Goal: Task Accomplishment & Management: Use online tool/utility

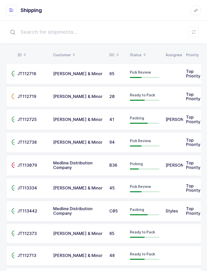
click at [196, 31] on button at bounding box center [194, 32] width 10 height 10
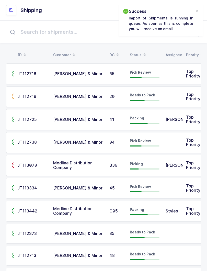
click at [140, 52] on div "Status" at bounding box center [145, 55] width 30 height 9
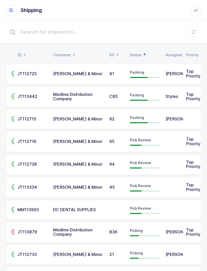
click at [193, 34] on icon at bounding box center [194, 32] width 4 height 4
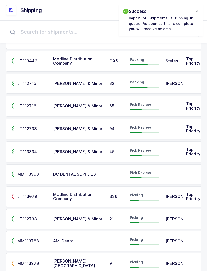
scroll to position [47, 0]
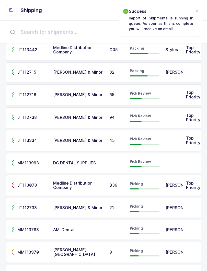
click at [186, 205] on td at bounding box center [193, 208] width 20 height 20
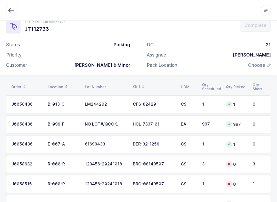
scroll to position [34, 0]
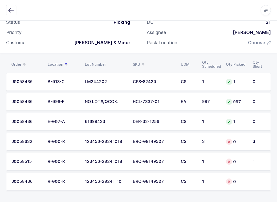
click at [43, 134] on td "J0058632" at bounding box center [25, 142] width 38 height 18
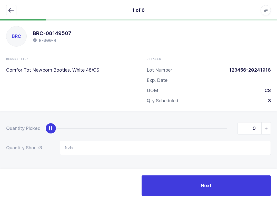
scroll to position [5, 0]
click at [14, 9] on button "button" at bounding box center [11, 10] width 10 height 10
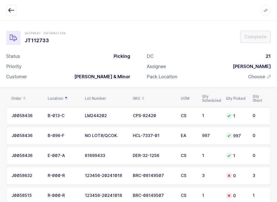
scroll to position [34, 0]
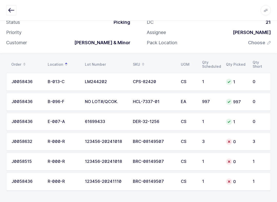
click at [207, 140] on div "3" at bounding box center [258, 142] width 13 height 5
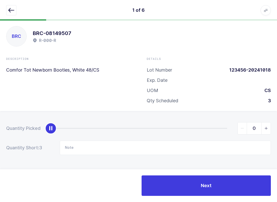
scroll to position [5, 0]
click at [207, 127] on icon "slider between 0 and 3" at bounding box center [266, 129] width 4 height 4
click at [207, 128] on span "slider between 0 and 3" at bounding box center [265, 129] width 9 height 12
click at [207, 131] on span "slider between 0 and 3" at bounding box center [265, 129] width 9 height 12
type input "3"
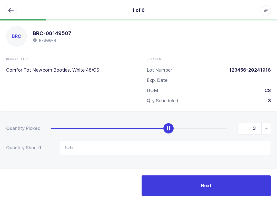
click at [207, 128] on icon "slider between 0 and 3" at bounding box center [266, 129] width 4 height 4
click at [207, 183] on button "Next" at bounding box center [205, 186] width 129 height 20
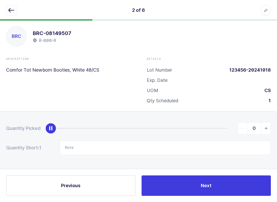
click at [207, 127] on icon "slider between 0 and 1" at bounding box center [266, 129] width 4 height 4
type input "1"
click at [207, 186] on button "Next" at bounding box center [205, 186] width 129 height 20
click at [207, 127] on span "slider between 0 and 1" at bounding box center [265, 129] width 9 height 12
type input "1"
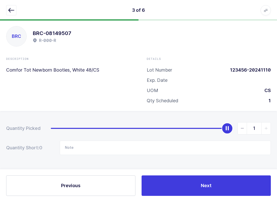
click at [207, 186] on button "Next" at bounding box center [205, 186] width 129 height 20
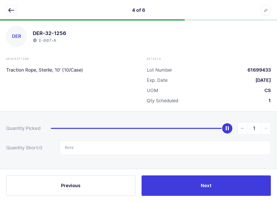
click at [207, 186] on button "Next" at bounding box center [205, 186] width 129 height 20
click at [207, 184] on button "Next" at bounding box center [205, 186] width 129 height 20
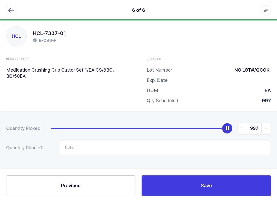
click at [207, 188] on button "Save" at bounding box center [205, 186] width 129 height 20
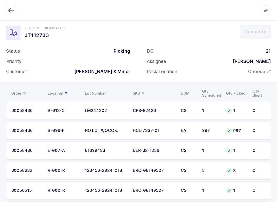
click at [207, 69] on span "Choose" at bounding box center [256, 72] width 17 height 6
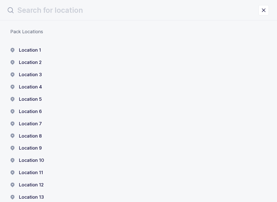
click at [34, 49] on button "Location 1" at bounding box center [25, 50] width 31 height 6
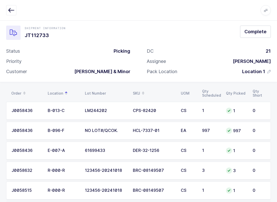
click at [207, 30] on span "Complete" at bounding box center [255, 31] width 22 height 6
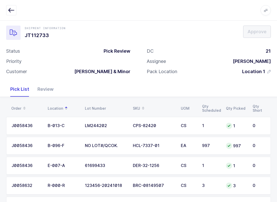
click at [42, 85] on div "Review" at bounding box center [45, 89] width 24 height 15
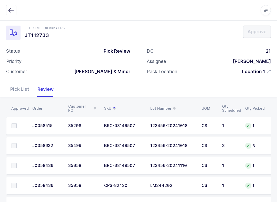
click at [16, 122] on td at bounding box center [17, 126] width 23 height 18
click at [14, 141] on td at bounding box center [17, 146] width 23 height 18
click at [15, 167] on span at bounding box center [14, 165] width 5 height 5
click at [17, 163] on input "checkbox" at bounding box center [17, 163] width 0 height 0
click at [17, 181] on td at bounding box center [17, 186] width 23 height 18
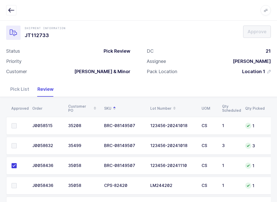
click at [18, 187] on label at bounding box center [19, 185] width 15 height 5
click at [17, 183] on input "checkbox" at bounding box center [17, 183] width 0 height 0
click at [18, 144] on label at bounding box center [19, 145] width 15 height 5
click at [17, 143] on input "checkbox" at bounding box center [17, 143] width 0 height 0
click at [19, 127] on label at bounding box center [19, 125] width 15 height 5
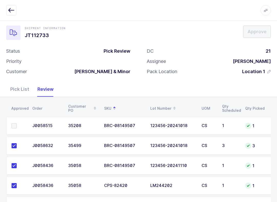
click at [17, 123] on input "checkbox" at bounding box center [17, 123] width 0 height 0
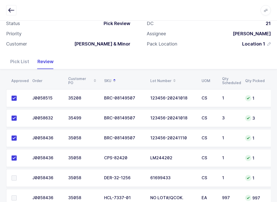
scroll to position [49, 0]
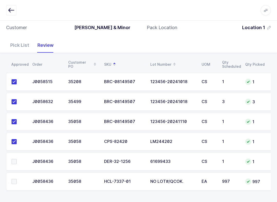
click at [17, 161] on label at bounding box center [19, 161] width 15 height 5
click at [17, 159] on input "checkbox" at bounding box center [17, 159] width 0 height 0
click at [17, 177] on td at bounding box center [17, 182] width 23 height 18
click at [14, 183] on span at bounding box center [14, 181] width 5 height 5
click at [17, 179] on input "checkbox" at bounding box center [17, 179] width 0 height 0
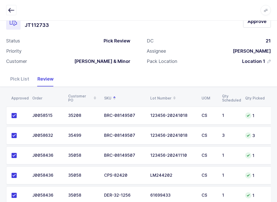
scroll to position [0, 0]
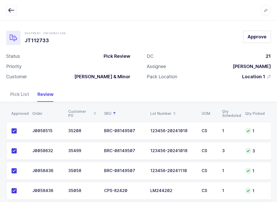
click at [207, 35] on span "Approve" at bounding box center [256, 37] width 19 height 6
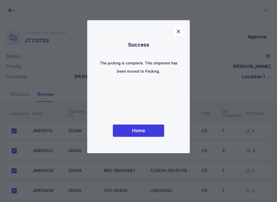
click at [161, 133] on button "Home" at bounding box center [138, 131] width 51 height 12
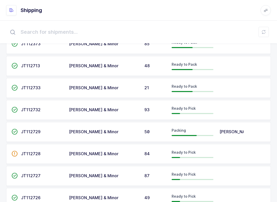
scroll to position [176, 0]
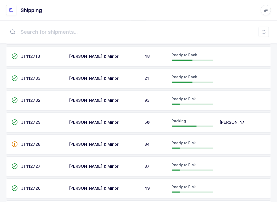
click at [35, 76] on span "JT112733" at bounding box center [30, 78] width 19 height 5
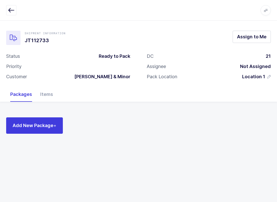
click at [50, 92] on div "Items" at bounding box center [46, 94] width 21 height 15
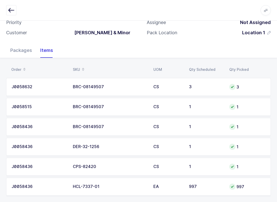
scroll to position [49, 0]
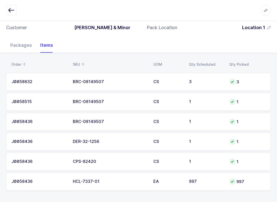
click at [16, 49] on div "Packages" at bounding box center [21, 45] width 30 height 15
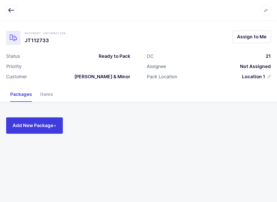
click at [46, 91] on div "Items" at bounding box center [46, 94] width 21 height 15
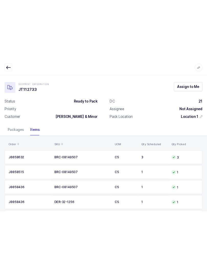
scroll to position [0, 0]
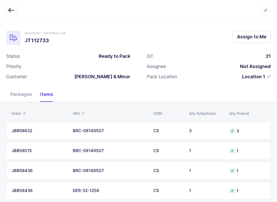
click at [10, 9] on icon "button" at bounding box center [11, 10] width 6 height 6
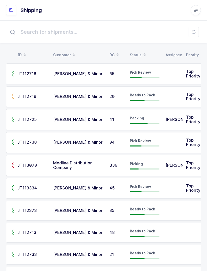
click at [140, 56] on div "Status" at bounding box center [145, 55] width 30 height 9
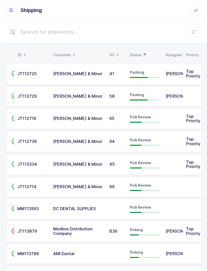
click at [150, 120] on div "Pick Review" at bounding box center [145, 119] width 30 height 8
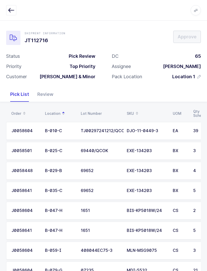
click at [47, 93] on div "Review" at bounding box center [45, 94] width 24 height 15
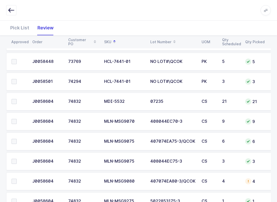
scroll to position [389, 0]
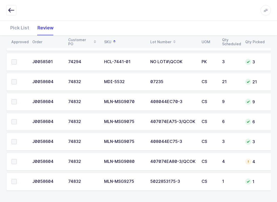
click at [15, 100] on span at bounding box center [14, 101] width 5 height 5
click at [17, 99] on input "checkbox" at bounding box center [17, 99] width 0 height 0
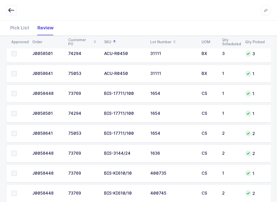
scroll to position [72, 0]
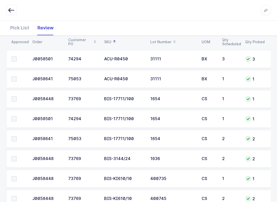
click at [15, 133] on td at bounding box center [17, 139] width 23 height 18
click at [13, 117] on span at bounding box center [14, 119] width 5 height 5
click at [17, 117] on input "checkbox" at bounding box center [17, 117] width 0 height 0
click at [11, 95] on td at bounding box center [17, 99] width 23 height 18
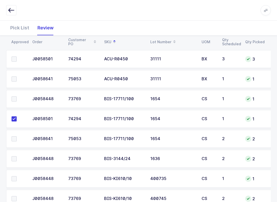
click at [15, 137] on span at bounding box center [14, 138] width 5 height 5
click at [17, 136] on input "checkbox" at bounding box center [17, 136] width 0 height 0
click at [14, 98] on span at bounding box center [14, 99] width 5 height 5
click at [17, 97] on input "checkbox" at bounding box center [17, 97] width 0 height 0
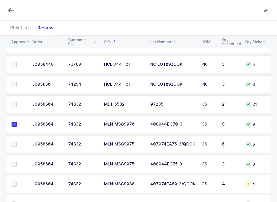
scroll to position [389, 0]
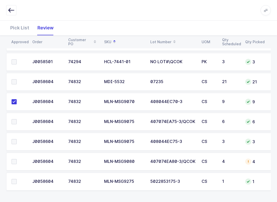
click at [13, 160] on span at bounding box center [14, 161] width 5 height 5
click at [17, 159] on input "checkbox" at bounding box center [17, 159] width 0 height 0
click at [19, 76] on td at bounding box center [17, 82] width 23 height 18
click at [14, 79] on span at bounding box center [14, 81] width 5 height 5
click at [17, 79] on input "checkbox" at bounding box center [17, 79] width 0 height 0
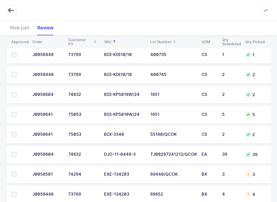
scroll to position [146, 0]
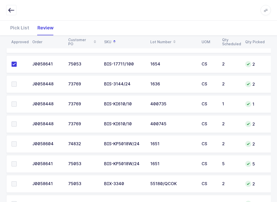
click at [13, 162] on span at bounding box center [14, 164] width 5 height 5
click at [17, 162] on input "checkbox" at bounding box center [17, 162] width 0 height 0
click at [14, 144] on span at bounding box center [14, 144] width 5 height 5
click at [17, 142] on input "checkbox" at bounding box center [17, 142] width 0 height 0
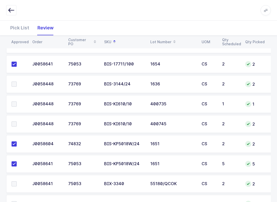
click at [14, 185] on span at bounding box center [14, 184] width 5 height 5
click at [17, 182] on input "checkbox" at bounding box center [17, 182] width 0 height 0
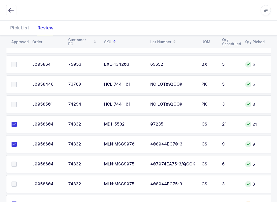
scroll to position [330, 0]
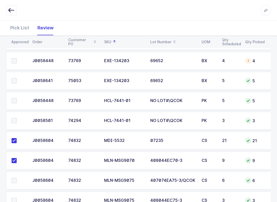
click at [17, 114] on td at bounding box center [17, 121] width 23 height 18
click at [18, 122] on label at bounding box center [19, 120] width 15 height 5
click at [17, 118] on input "checkbox" at bounding box center [17, 118] width 0 height 0
click at [17, 100] on label at bounding box center [19, 100] width 15 height 5
click at [17, 98] on input "checkbox" at bounding box center [17, 98] width 0 height 0
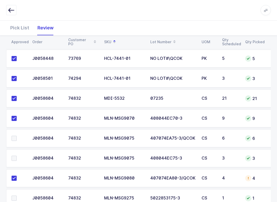
scroll to position [0, 0]
click at [12, 138] on span at bounding box center [14, 138] width 5 height 5
click at [17, 136] on input "checkbox" at bounding box center [17, 136] width 0 height 0
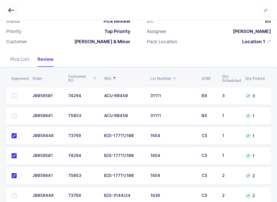
scroll to position [48, 0]
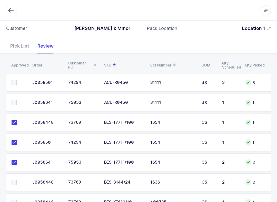
click at [16, 80] on span at bounding box center [14, 82] width 5 height 5
click at [17, 80] on input "checkbox" at bounding box center [17, 80] width 0 height 0
click at [13, 97] on td at bounding box center [17, 103] width 23 height 18
click at [14, 103] on span at bounding box center [14, 102] width 5 height 5
click at [17, 100] on input "checkbox" at bounding box center [17, 100] width 0 height 0
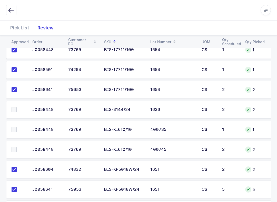
scroll to position [121, 0]
click at [14, 127] on span at bounding box center [14, 129] width 5 height 5
click at [17, 127] on input "checkbox" at bounding box center [17, 127] width 0 height 0
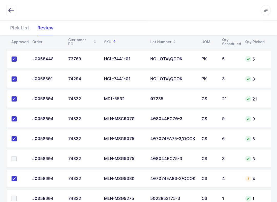
scroll to position [389, 0]
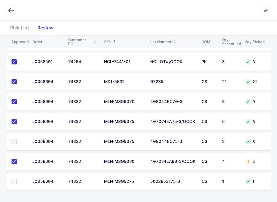
click at [12, 181] on span at bounding box center [14, 181] width 5 height 5
click at [17, 179] on input "checkbox" at bounding box center [17, 179] width 0 height 0
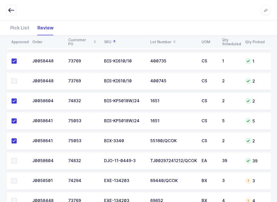
scroll to position [161, 0]
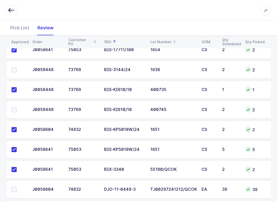
click at [17, 110] on label at bounding box center [19, 109] width 15 height 5
click at [17, 107] on input "checkbox" at bounding box center [17, 107] width 0 height 0
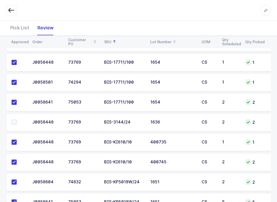
scroll to position [108, 0]
click at [14, 121] on span at bounding box center [14, 122] width 5 height 5
click at [17, 120] on input "checkbox" at bounding box center [17, 120] width 0 height 0
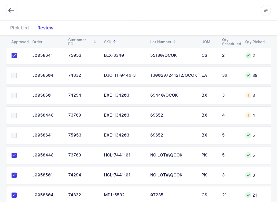
scroll to position [262, 0]
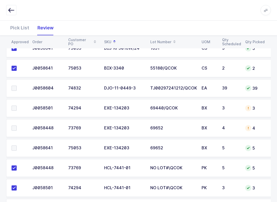
click at [17, 86] on label at bounding box center [19, 88] width 15 height 5
click at [17, 86] on input "checkbox" at bounding box center [17, 86] width 0 height 0
click at [16, 141] on td at bounding box center [17, 148] width 23 height 18
click at [17, 126] on label at bounding box center [19, 128] width 15 height 5
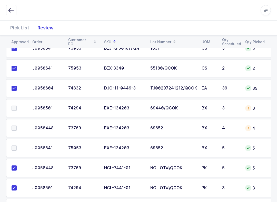
click at [17, 126] on input "checkbox" at bounding box center [17, 126] width 0 height 0
click at [18, 107] on label at bounding box center [19, 108] width 15 height 5
click at [17, 106] on input "checkbox" at bounding box center [17, 106] width 0 height 0
click at [19, 147] on label at bounding box center [19, 148] width 15 height 5
click at [17, 146] on input "checkbox" at bounding box center [17, 146] width 0 height 0
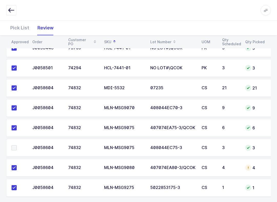
scroll to position [389, 0]
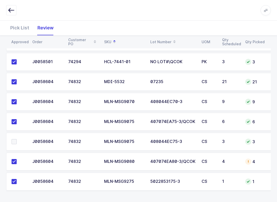
click at [19, 141] on label at bounding box center [19, 141] width 15 height 5
click at [17, 139] on input "checkbox" at bounding box center [17, 139] width 0 height 0
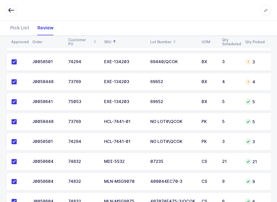
scroll to position [310, 0]
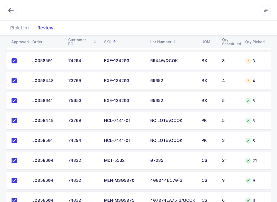
click at [79, 59] on div "74294" at bounding box center [83, 61] width 30 height 5
click at [11, 22] on div "Pick List" at bounding box center [19, 27] width 27 height 15
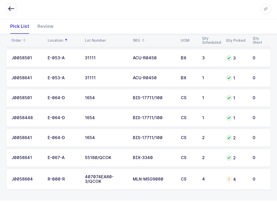
scroll to position [391, 0]
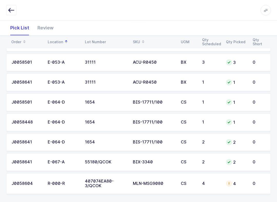
click at [140, 43] on span at bounding box center [143, 42] width 6 height 9
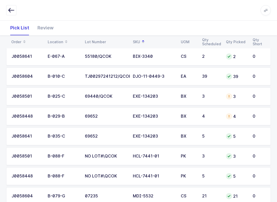
scroll to position [286, 0]
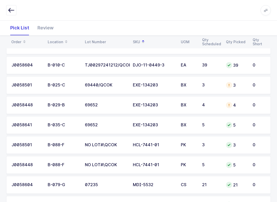
click at [20, 86] on div "J0058501" at bounding box center [27, 85] width 30 height 5
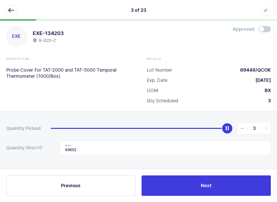
scroll to position [5, 0]
click at [207, 125] on span "slider between 0 and 3" at bounding box center [241, 129] width 9 height 12
click at [207, 127] on icon "slider between 0 and 3" at bounding box center [242, 129] width 4 height 4
type input "0"
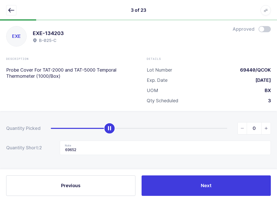
click at [207, 124] on span "slider between 0 and 3" at bounding box center [241, 129] width 9 height 12
click at [116, 151] on input "69652" at bounding box center [165, 148] width 211 height 14
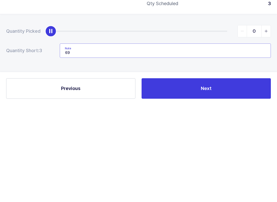
type input "6"
click at [207, 176] on button "Next" at bounding box center [205, 186] width 129 height 20
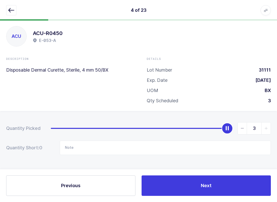
click at [9, 10] on icon "button" at bounding box center [11, 10] width 6 height 6
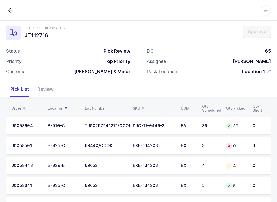
click at [202, 164] on td "4" at bounding box center [211, 166] width 24 height 18
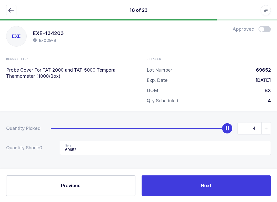
click at [9, 9] on icon "button" at bounding box center [11, 10] width 6 height 6
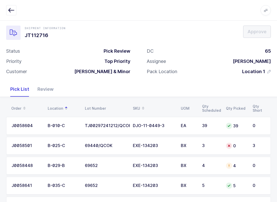
click at [23, 164] on div "J0058448" at bounding box center [27, 166] width 30 height 5
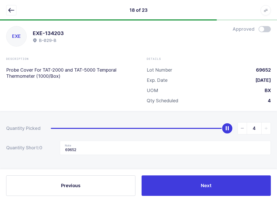
click at [207, 30] on span at bounding box center [264, 29] width 12 height 6
click at [13, 12] on icon "button" at bounding box center [11, 10] width 6 height 6
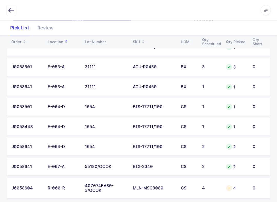
scroll to position [394, 0]
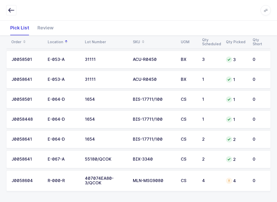
click at [37, 179] on div "J0058604" at bounding box center [27, 181] width 30 height 5
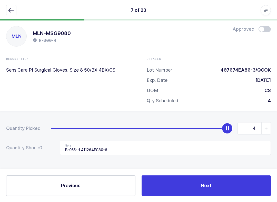
scroll to position [5, 0]
click at [207, 124] on span "slider between 0 and 4" at bounding box center [241, 129] width 9 height 12
click at [207, 123] on span "slider between 0 and 4" at bounding box center [241, 129] width 9 height 12
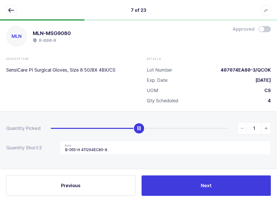
type input "0"
click at [207, 124] on span "slider between 0 and 4" at bounding box center [241, 129] width 9 height 12
click at [171, 151] on input "B-055-H 411264EC80-8" at bounding box center [165, 148] width 211 height 14
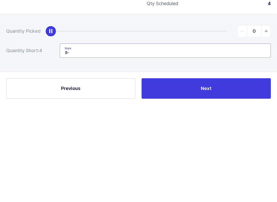
type input "B"
click at [207, 176] on button "Next" at bounding box center [205, 186] width 129 height 20
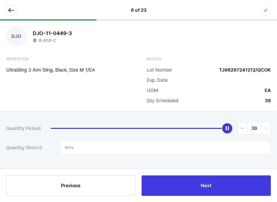
click at [207, 184] on button "Next" at bounding box center [205, 186] width 129 height 20
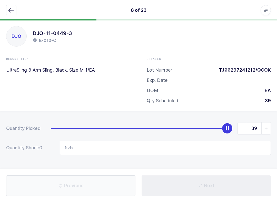
click at [207, 184] on button "Next" at bounding box center [205, 186] width 129 height 20
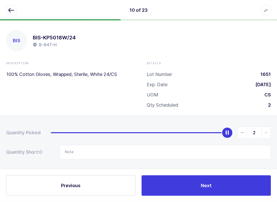
scroll to position [0, 0]
click at [207, 184] on span "Next" at bounding box center [206, 186] width 11 height 6
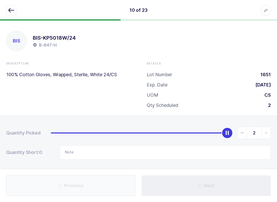
click at [207, 183] on span "Next" at bounding box center [209, 186] width 11 height 6
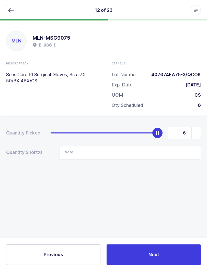
click at [16, 7] on button "button" at bounding box center [11, 10] width 10 height 10
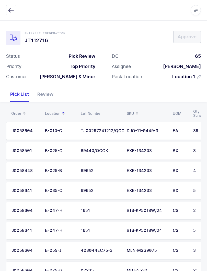
click at [13, 13] on icon "button" at bounding box center [11, 10] width 6 height 6
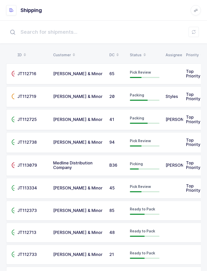
click at [192, 34] on icon at bounding box center [194, 32] width 4 height 4
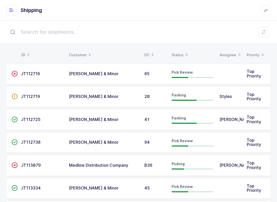
click at [207, 29] on button at bounding box center [263, 32] width 10 height 10
click at [181, 51] on div "Status" at bounding box center [192, 55] width 42 height 9
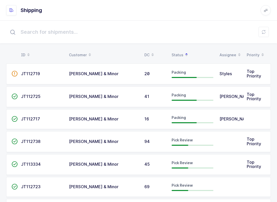
click at [164, 143] on div "94" at bounding box center [154, 142] width 21 height 5
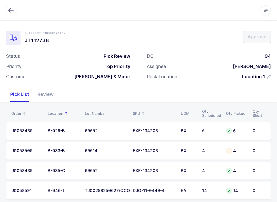
click at [40, 92] on div "Review" at bounding box center [45, 94] width 24 height 15
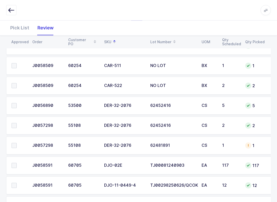
scroll to position [132, 0]
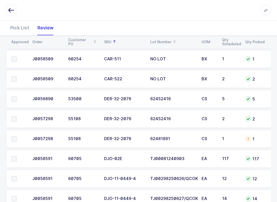
click at [14, 138] on span at bounding box center [14, 139] width 5 height 5
click at [17, 137] on input "checkbox" at bounding box center [17, 137] width 0 height 0
click at [15, 119] on span at bounding box center [14, 119] width 5 height 5
click at [17, 117] on input "checkbox" at bounding box center [17, 117] width 0 height 0
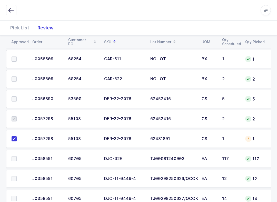
click at [14, 98] on span at bounding box center [14, 99] width 5 height 5
click at [17, 97] on input "checkbox" at bounding box center [17, 97] width 0 height 0
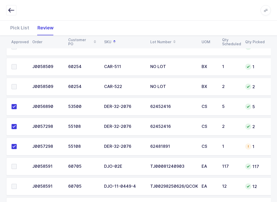
scroll to position [110, 0]
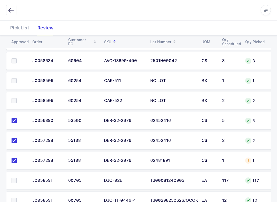
click at [14, 96] on td at bounding box center [17, 101] width 23 height 18
click at [15, 100] on span at bounding box center [14, 101] width 5 height 5
click at [17, 99] on input "checkbox" at bounding box center [17, 99] width 0 height 0
click at [14, 78] on span at bounding box center [14, 80] width 5 height 5
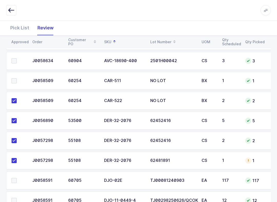
click at [17, 78] on input "checkbox" at bounding box center [17, 78] width 0 height 0
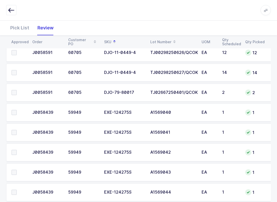
scroll to position [210, 0]
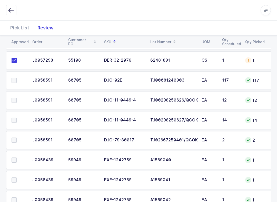
click at [19, 139] on label at bounding box center [19, 140] width 15 height 5
click at [17, 138] on input "checkbox" at bounding box center [17, 138] width 0 height 0
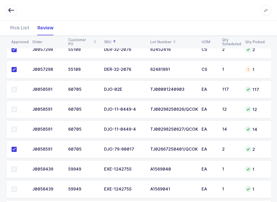
scroll to position [201, 0]
click at [7, 105] on td at bounding box center [17, 110] width 23 height 18
click at [22, 105] on td at bounding box center [17, 110] width 23 height 18
click at [14, 109] on span at bounding box center [14, 109] width 5 height 5
click at [17, 107] on input "checkbox" at bounding box center [17, 107] width 0 height 0
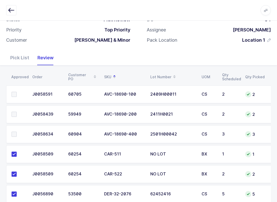
scroll to position [36, 0]
click at [19, 113] on label at bounding box center [19, 114] width 15 height 5
click at [17, 112] on input "checkbox" at bounding box center [17, 112] width 0 height 0
click at [17, 132] on label at bounding box center [19, 134] width 15 height 5
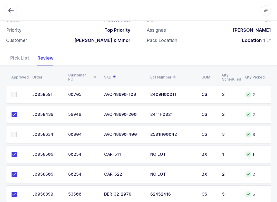
click at [17, 132] on input "checkbox" at bounding box center [17, 132] width 0 height 0
click at [15, 95] on span at bounding box center [14, 94] width 5 height 5
click at [17, 92] on input "checkbox" at bounding box center [17, 92] width 0 height 0
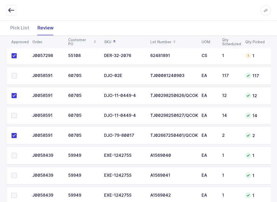
scroll to position [215, 0]
click at [15, 116] on span at bounding box center [14, 115] width 5 height 5
click at [17, 113] on input "checkbox" at bounding box center [17, 113] width 0 height 0
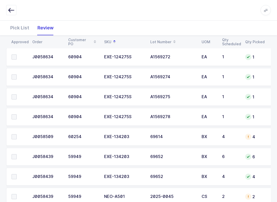
scroll to position [489, 0]
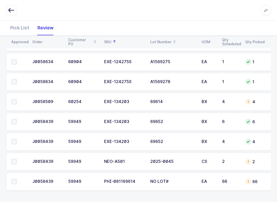
click at [15, 161] on span at bounding box center [14, 161] width 5 height 5
click at [17, 159] on input "checkbox" at bounding box center [17, 159] width 0 height 0
click at [13, 137] on td at bounding box center [17, 142] width 23 height 18
click at [19, 122] on label at bounding box center [19, 121] width 15 height 5
click at [17, 119] on input "checkbox" at bounding box center [17, 119] width 0 height 0
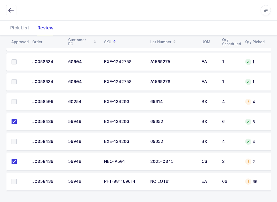
click at [20, 103] on label at bounding box center [19, 101] width 15 height 5
click at [17, 99] on input "checkbox" at bounding box center [17, 99] width 0 height 0
click at [16, 143] on span at bounding box center [14, 141] width 5 height 5
click at [17, 139] on input "checkbox" at bounding box center [17, 139] width 0 height 0
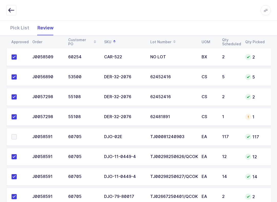
scroll to position [154, 0]
click at [14, 138] on span at bounding box center [14, 136] width 5 height 5
click at [17, 134] on input "checkbox" at bounding box center [17, 134] width 0 height 0
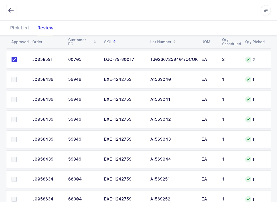
scroll to position [298, 0]
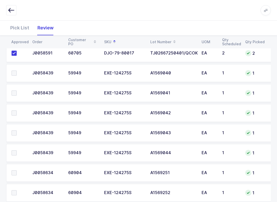
click at [15, 72] on span at bounding box center [14, 73] width 5 height 5
click at [17, 71] on input "checkbox" at bounding box center [17, 71] width 0 height 0
click at [16, 91] on span at bounding box center [14, 93] width 5 height 5
click at [17, 91] on input "checkbox" at bounding box center [17, 91] width 0 height 0
click at [17, 111] on label at bounding box center [19, 113] width 15 height 5
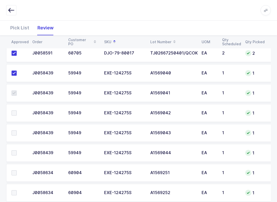
click at [17, 111] on input "checkbox" at bounding box center [17, 111] width 0 height 0
click at [17, 131] on label at bounding box center [19, 133] width 15 height 5
click at [17, 131] on input "checkbox" at bounding box center [17, 131] width 0 height 0
click at [17, 148] on td at bounding box center [17, 153] width 23 height 18
click at [16, 172] on span at bounding box center [14, 173] width 5 height 5
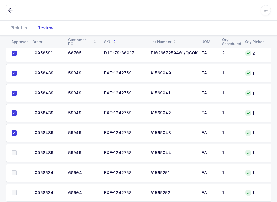
click at [17, 171] on input "checkbox" at bounding box center [17, 171] width 0 height 0
click at [22, 191] on label at bounding box center [19, 193] width 15 height 5
click at [17, 191] on input "checkbox" at bounding box center [17, 191] width 0 height 0
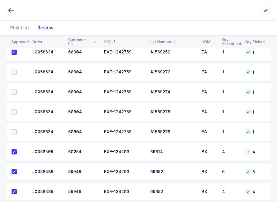
scroll to position [441, 0]
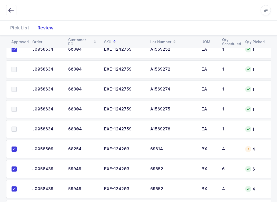
click at [16, 68] on span at bounding box center [14, 69] width 5 height 5
click at [17, 67] on input "checkbox" at bounding box center [17, 67] width 0 height 0
click at [9, 87] on td at bounding box center [17, 89] width 23 height 18
click at [17, 89] on label at bounding box center [19, 89] width 15 height 5
click at [17, 87] on input "checkbox" at bounding box center [17, 87] width 0 height 0
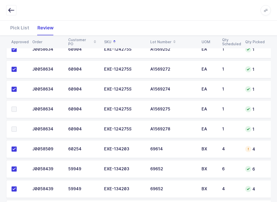
click at [19, 108] on label at bounding box center [19, 109] width 15 height 5
click at [17, 107] on input "checkbox" at bounding box center [17, 107] width 0 height 0
click at [17, 127] on label at bounding box center [19, 129] width 15 height 5
click at [17, 127] on input "checkbox" at bounding box center [17, 127] width 0 height 0
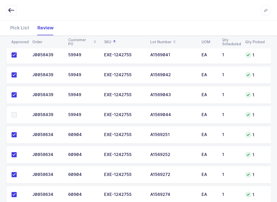
scroll to position [336, 0]
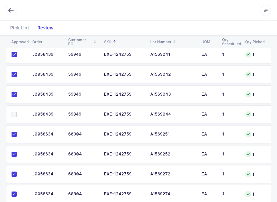
click at [14, 115] on span at bounding box center [14, 114] width 5 height 5
click at [17, 112] on input "checkbox" at bounding box center [17, 112] width 0 height 0
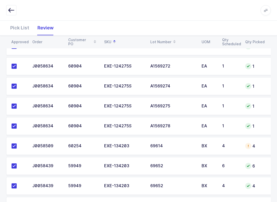
scroll to position [489, 0]
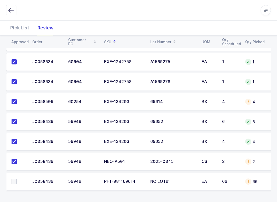
click at [19, 28] on div "Pick List" at bounding box center [19, 27] width 27 height 15
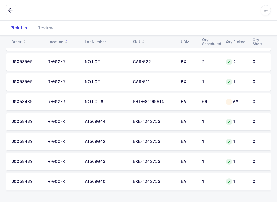
click at [144, 38] on span at bounding box center [143, 42] width 6 height 9
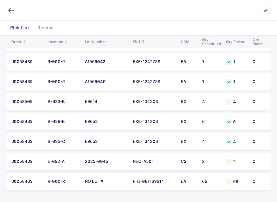
click at [188, 185] on td "EA" at bounding box center [187, 182] width 21 height 18
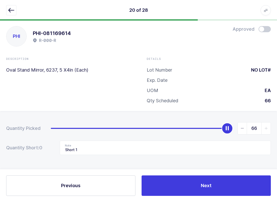
scroll to position [5, 0]
click at [9, 14] on button "button" at bounding box center [11, 10] width 10 height 10
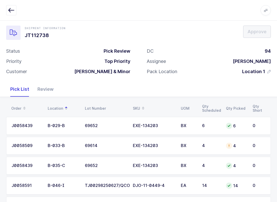
click at [45, 91] on div "Review" at bounding box center [45, 89] width 24 height 15
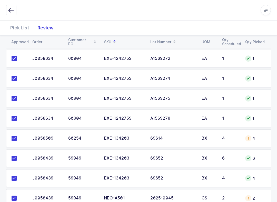
scroll to position [489, 0]
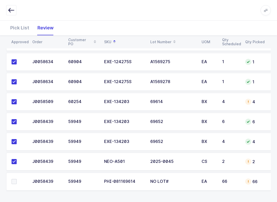
click at [15, 181] on span at bounding box center [14, 181] width 5 height 5
click at [17, 179] on input "checkbox" at bounding box center [17, 179] width 0 height 0
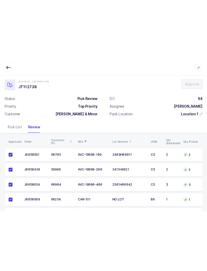
scroll to position [0, 0]
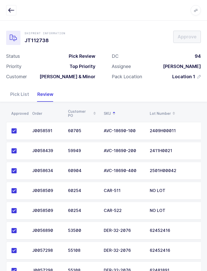
click at [11, 7] on icon "button" at bounding box center [11, 10] width 6 height 6
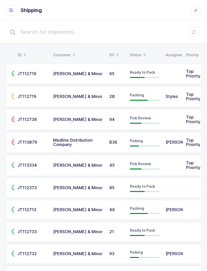
click at [198, 30] on button at bounding box center [194, 32] width 10 height 10
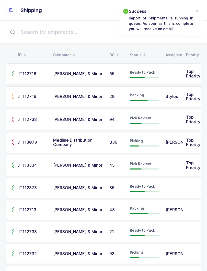
click at [140, 51] on div "Status" at bounding box center [145, 55] width 30 height 9
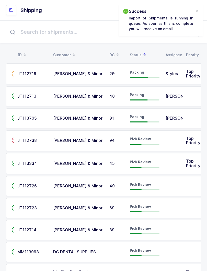
click at [157, 139] on div "Pick Review" at bounding box center [145, 141] width 30 height 8
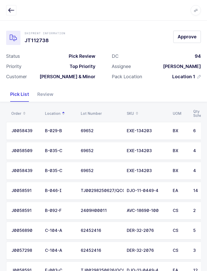
click at [10, 7] on button "button" at bounding box center [11, 10] width 10 height 10
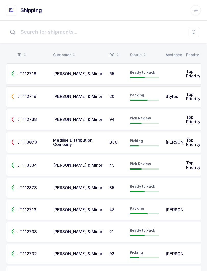
click at [198, 28] on button at bounding box center [194, 32] width 10 height 10
click at [194, 34] on icon at bounding box center [194, 32] width 4 height 4
click at [136, 55] on div "Status" at bounding box center [145, 55] width 30 height 9
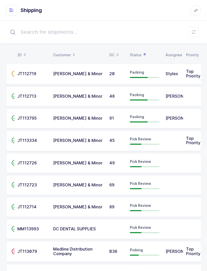
click at [194, 33] on icon at bounding box center [194, 32] width 4 height 4
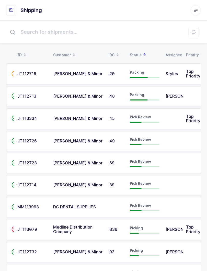
click at [142, 121] on div "Pick Review" at bounding box center [145, 119] width 30 height 8
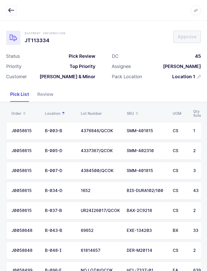
click at [49, 88] on div "Review" at bounding box center [45, 94] width 24 height 15
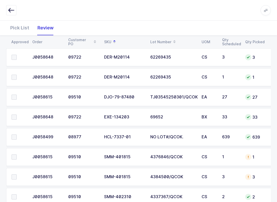
scroll to position [260, 0]
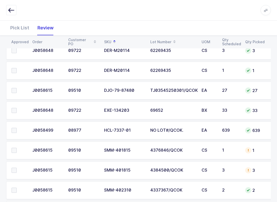
click at [16, 130] on span at bounding box center [14, 130] width 5 height 5
click at [17, 128] on input "checkbox" at bounding box center [17, 128] width 0 height 0
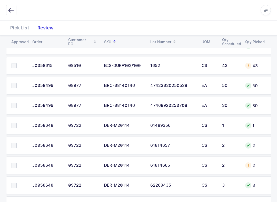
scroll to position [68, 0]
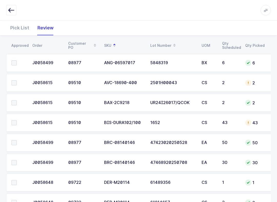
click at [13, 121] on span at bounding box center [14, 123] width 5 height 5
click at [17, 121] on input "checkbox" at bounding box center [17, 121] width 0 height 0
click at [20, 97] on td at bounding box center [17, 103] width 23 height 18
click at [16, 101] on span at bounding box center [14, 102] width 5 height 5
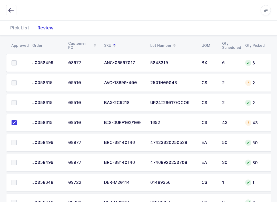
click at [17, 100] on input "checkbox" at bounding box center [17, 100] width 0 height 0
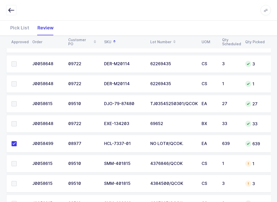
scroll to position [289, 0]
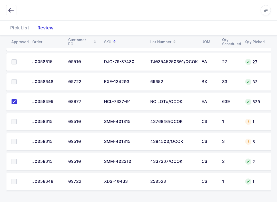
click at [17, 163] on label at bounding box center [19, 161] width 15 height 5
click at [17, 159] on input "checkbox" at bounding box center [17, 159] width 0 height 0
click at [16, 119] on span at bounding box center [14, 121] width 5 height 5
click at [17, 119] on input "checkbox" at bounding box center [17, 119] width 0 height 0
click at [16, 139] on span at bounding box center [14, 141] width 5 height 5
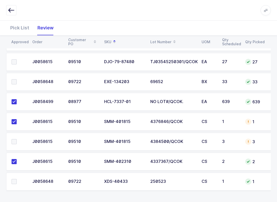
click at [17, 139] on input "checkbox" at bounding box center [17, 139] width 0 height 0
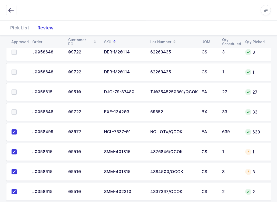
scroll to position [238, 0]
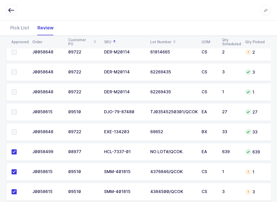
click at [18, 133] on label at bounding box center [19, 132] width 15 height 5
click at [17, 130] on input "checkbox" at bounding box center [17, 130] width 0 height 0
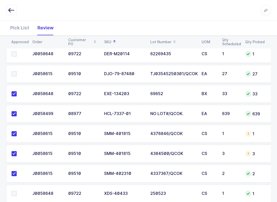
scroll to position [289, 0]
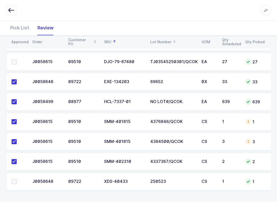
click at [17, 182] on label at bounding box center [19, 181] width 15 height 5
click at [17, 179] on input "checkbox" at bounding box center [17, 179] width 0 height 0
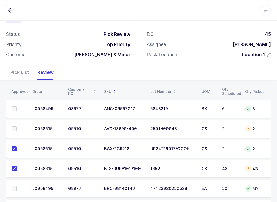
scroll to position [14, 0]
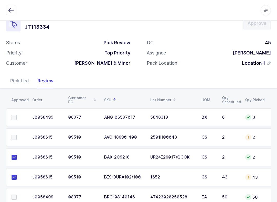
click at [14, 136] on span at bounding box center [14, 137] width 5 height 5
click at [17, 135] on input "checkbox" at bounding box center [17, 135] width 0 height 0
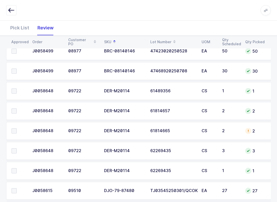
scroll to position [158, 0]
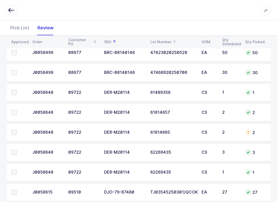
click at [12, 173] on span at bounding box center [14, 172] width 5 height 5
click at [17, 170] on input "checkbox" at bounding box center [17, 170] width 0 height 0
click at [16, 153] on span at bounding box center [14, 152] width 5 height 5
click at [17, 150] on input "checkbox" at bounding box center [17, 150] width 0 height 0
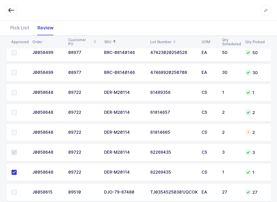
click at [17, 125] on td at bounding box center [17, 133] width 23 height 18
click at [16, 134] on span at bounding box center [14, 132] width 5 height 5
click at [17, 130] on input "checkbox" at bounding box center [17, 130] width 0 height 0
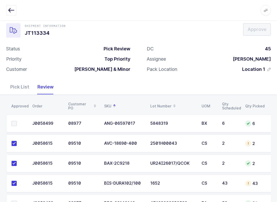
scroll to position [2, 0]
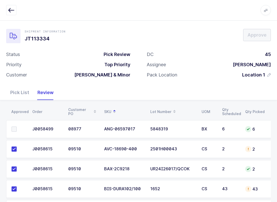
click at [18, 131] on label at bounding box center [19, 129] width 15 height 5
click at [17, 127] on input "checkbox" at bounding box center [17, 127] width 0 height 0
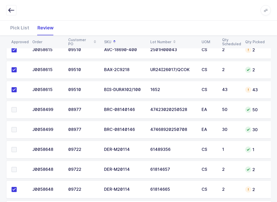
scroll to position [104, 0]
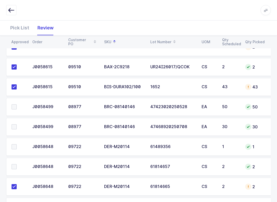
click at [16, 109] on span at bounding box center [14, 107] width 5 height 5
click at [17, 105] on input "checkbox" at bounding box center [17, 105] width 0 height 0
click at [10, 123] on td at bounding box center [17, 127] width 23 height 18
click at [14, 126] on span at bounding box center [14, 126] width 5 height 5
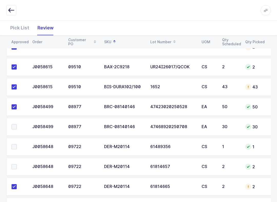
click at [17, 124] on input "checkbox" at bounding box center [17, 124] width 0 height 0
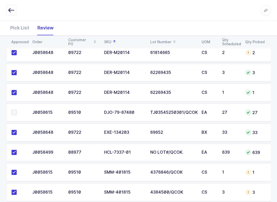
scroll to position [276, 0]
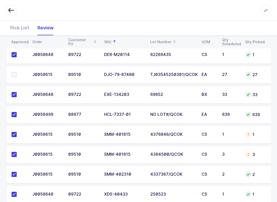
click at [13, 72] on span at bounding box center [14, 74] width 5 height 5
click at [17, 72] on input "checkbox" at bounding box center [17, 72] width 0 height 0
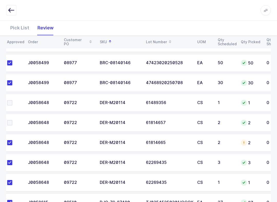
scroll to position [148, 0]
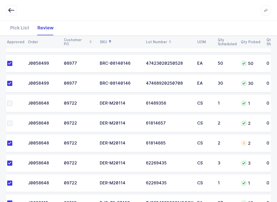
click at [10, 123] on span at bounding box center [9, 123] width 5 height 5
click at [12, 121] on input "checkbox" at bounding box center [12, 121] width 0 height 0
click at [16, 103] on label at bounding box center [14, 103] width 15 height 5
click at [12, 101] on input "checkbox" at bounding box center [12, 101] width 0 height 0
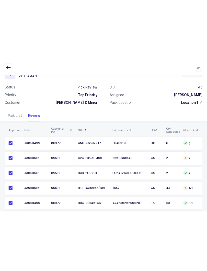
scroll to position [0, 0]
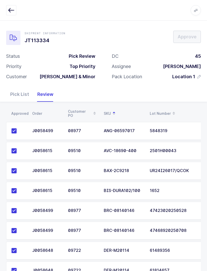
click at [8, 7] on button "button" at bounding box center [11, 10] width 10 height 10
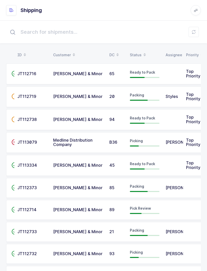
click at [194, 30] on icon at bounding box center [194, 32] width 4 height 4
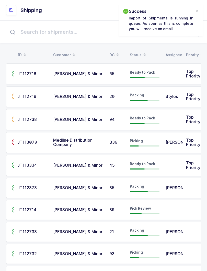
click at [138, 51] on div "Status" at bounding box center [145, 55] width 30 height 9
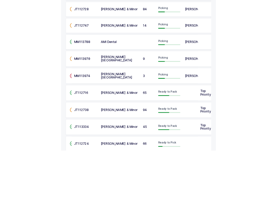
scroll to position [283, 0]
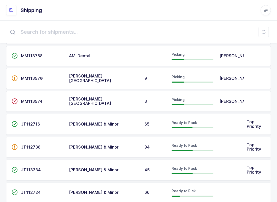
click at [207, 33] on button at bounding box center [263, 32] width 10 height 10
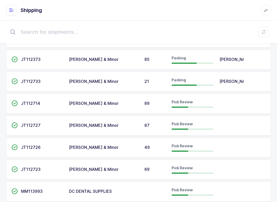
scroll to position [38, 0]
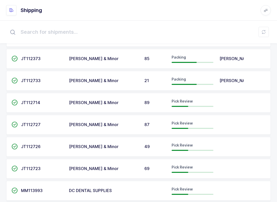
click at [200, 167] on div "Pick Review" at bounding box center [192, 169] width 42 height 8
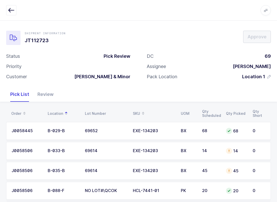
click at [51, 92] on div "Review" at bounding box center [45, 94] width 24 height 15
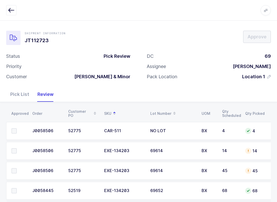
click at [9, 10] on icon "button" at bounding box center [11, 10] width 6 height 6
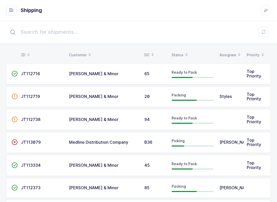
click at [186, 52] on icon at bounding box center [186, 53] width 3 height 3
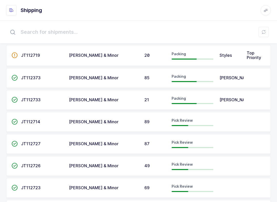
scroll to position [19, 0]
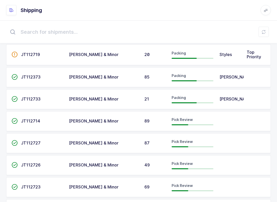
click at [197, 166] on div "Pick Review" at bounding box center [192, 166] width 42 height 8
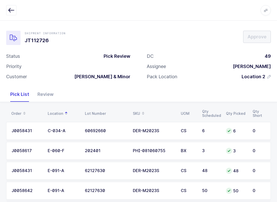
click at [45, 92] on div "Review" at bounding box center [45, 94] width 24 height 15
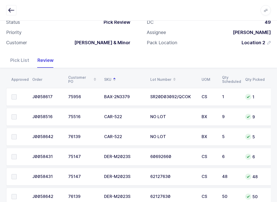
scroll to position [69, 0]
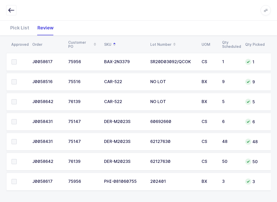
click at [18, 159] on label at bounding box center [19, 161] width 15 height 5
click at [17, 159] on input "checkbox" at bounding box center [17, 159] width 0 height 0
click at [16, 141] on span at bounding box center [14, 141] width 5 height 5
click at [17, 139] on input "checkbox" at bounding box center [17, 139] width 0 height 0
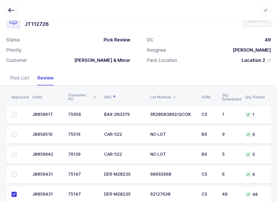
scroll to position [16, 0]
click at [12, 112] on span at bounding box center [14, 114] width 5 height 5
click at [17, 112] on input "checkbox" at bounding box center [17, 112] width 0 height 0
click at [19, 153] on label at bounding box center [19, 154] width 15 height 5
click at [17, 152] on input "checkbox" at bounding box center [17, 152] width 0 height 0
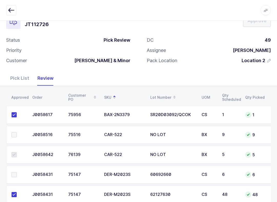
click at [17, 136] on label at bounding box center [19, 134] width 15 height 5
click at [17, 132] on input "checkbox" at bounding box center [17, 132] width 0 height 0
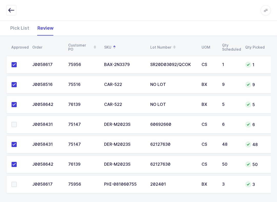
scroll to position [69, 0]
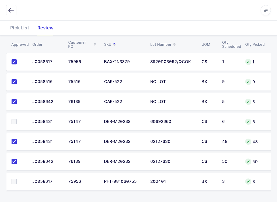
click at [19, 28] on div "Pick List" at bounding box center [19, 27] width 27 height 15
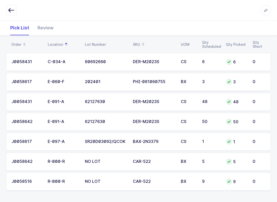
click at [136, 38] on table "Order Location Lot Number SKU UOM Qty Scheduled Qty Picked Qty Short" at bounding box center [138, 44] width 264 height 13
click at [142, 45] on icon at bounding box center [143, 46] width 3 height 3
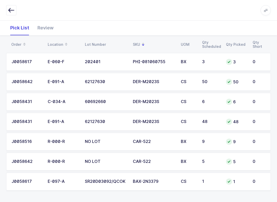
click at [143, 46] on icon at bounding box center [143, 46] width 3 height 3
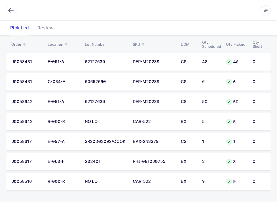
click at [141, 40] on span at bounding box center [143, 44] width 6 height 9
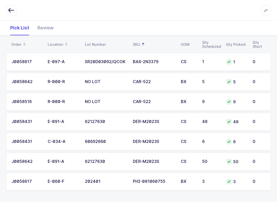
click at [160, 184] on td "PHI-081060755" at bounding box center [154, 182] width 48 height 18
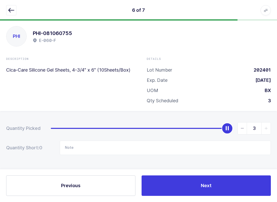
scroll to position [5, 0]
click at [11, 11] on icon "button" at bounding box center [11, 10] width 6 height 6
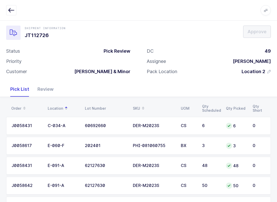
click at [45, 88] on div "Review" at bounding box center [45, 89] width 24 height 15
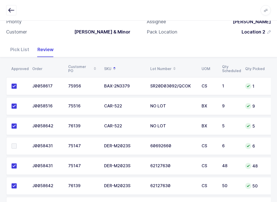
scroll to position [69, 0]
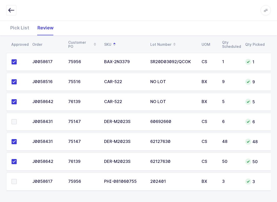
click at [12, 186] on td at bounding box center [17, 182] width 23 height 18
click at [17, 179] on label at bounding box center [19, 181] width 15 height 5
click at [17, 179] on input "checkbox" at bounding box center [17, 179] width 0 height 0
click at [17, 119] on label at bounding box center [19, 121] width 15 height 5
click at [17, 119] on input "checkbox" at bounding box center [17, 119] width 0 height 0
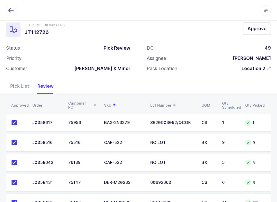
scroll to position [0, 0]
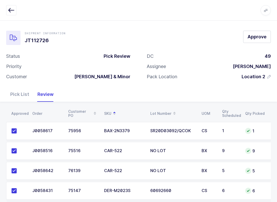
click at [207, 37] on span "Approve" at bounding box center [256, 37] width 19 height 6
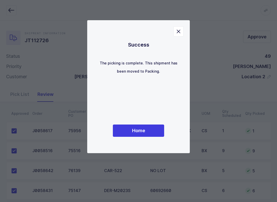
click at [140, 127] on button "Home" at bounding box center [138, 131] width 51 height 12
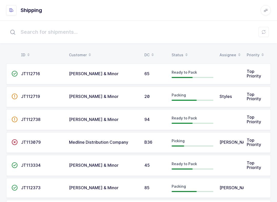
click at [181, 50] on table "ID Customer DC Status Assignee Priority" at bounding box center [138, 55] width 264 height 13
click at [183, 54] on span at bounding box center [186, 55] width 6 height 9
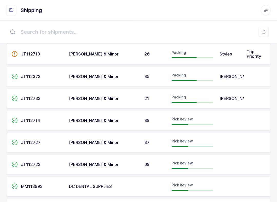
scroll to position [29, 0]
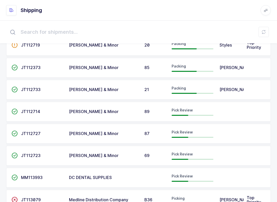
click at [187, 155] on span "Pick Review" at bounding box center [181, 154] width 21 height 4
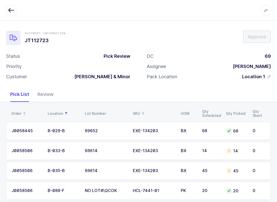
click at [48, 99] on div "Review" at bounding box center [45, 94] width 24 height 15
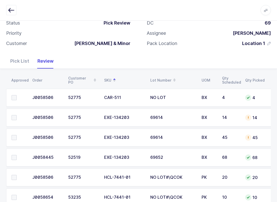
scroll to position [49, 0]
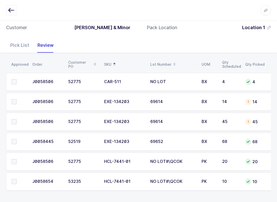
click at [16, 174] on td at bounding box center [17, 182] width 23 height 18
click at [17, 183] on label at bounding box center [19, 181] width 15 height 5
click at [17, 179] on input "checkbox" at bounding box center [17, 179] width 0 height 0
click at [15, 163] on span at bounding box center [14, 161] width 5 height 5
click at [17, 159] on input "checkbox" at bounding box center [17, 159] width 0 height 0
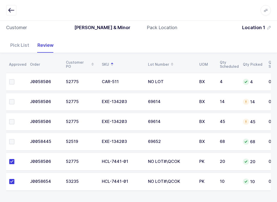
scroll to position [0, 2]
click at [14, 139] on span at bounding box center [11, 141] width 5 height 5
click at [14, 139] on input "checkbox" at bounding box center [14, 139] width 0 height 0
click at [16, 119] on label at bounding box center [16, 121] width 15 height 5
click at [14, 119] on input "checkbox" at bounding box center [14, 119] width 0 height 0
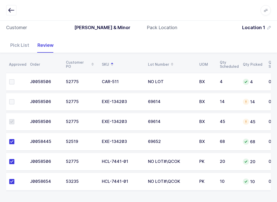
click at [15, 99] on label at bounding box center [16, 101] width 15 height 5
click at [14, 99] on input "checkbox" at bounding box center [14, 99] width 0 height 0
click at [13, 81] on span at bounding box center [11, 81] width 5 height 5
click at [14, 79] on input "checkbox" at bounding box center [14, 79] width 0 height 0
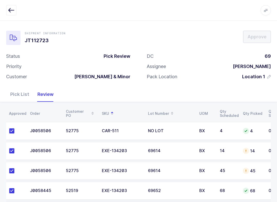
click at [13, 91] on div "Pick List" at bounding box center [19, 94] width 27 height 15
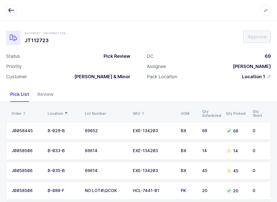
click at [57, 147] on td "B-033-B" at bounding box center [63, 151] width 37 height 18
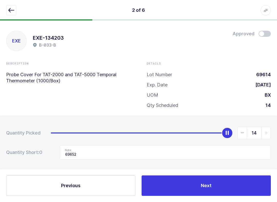
click at [187, 188] on button "Next" at bounding box center [205, 186] width 129 height 20
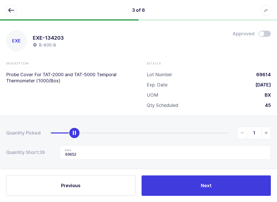
type input "0"
click at [91, 153] on input "69652" at bounding box center [165, 152] width 211 height 14
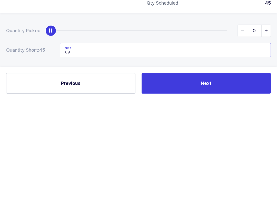
type input "6"
click at [207, 176] on button "Next" at bounding box center [205, 186] width 129 height 20
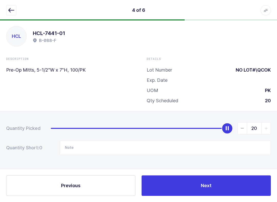
click at [104, 191] on button "Previous" at bounding box center [70, 186] width 129 height 20
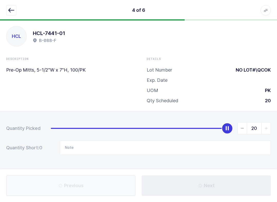
click at [108, 186] on button "Previous" at bounding box center [70, 186] width 129 height 20
type input "69652"
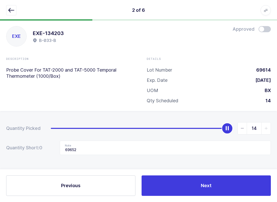
click at [207, 129] on span "slider between 0 and 14" at bounding box center [241, 129] width 9 height 12
click at [207, 127] on icon "slider between 0 and 14" at bounding box center [242, 129] width 4 height 4
click at [207, 127] on span "slider between 0 and 14" at bounding box center [241, 129] width 9 height 12
click at [207, 127] on icon "slider between 0 and 14" at bounding box center [242, 129] width 4 height 4
click at [207, 127] on span "slider between 0 and 14" at bounding box center [241, 129] width 9 height 12
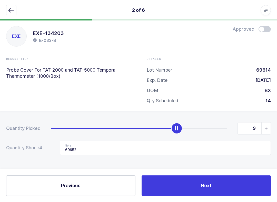
click at [207, 126] on span "slider between 0 and 14" at bounding box center [241, 129] width 9 height 12
click at [207, 127] on icon "slider between 0 and 14" at bounding box center [242, 129] width 4 height 4
click at [207, 126] on span "slider between 0 and 14" at bounding box center [241, 129] width 9 height 12
click at [207, 125] on span "slider between 0 and 14" at bounding box center [241, 129] width 9 height 12
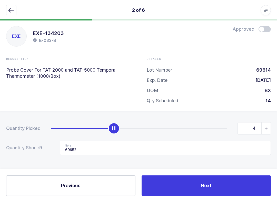
click at [207, 124] on span "slider between 0 and 14" at bounding box center [241, 129] width 9 height 12
click at [207, 125] on span "slider between 0 and 14" at bounding box center [241, 129] width 9 height 12
click at [207, 125] on input "2" at bounding box center [253, 128] width 33 height 12
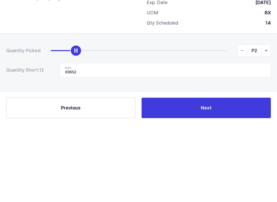
click at [207, 123] on span "slider between 0 and 14" at bounding box center [241, 129] width 9 height 12
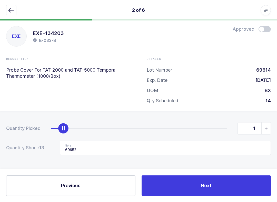
click at [207, 125] on span "slider between 0 and 14" at bounding box center [241, 129] width 9 height 12
type input "0"
click at [207, 128] on icon "slider between 0 and 14" at bounding box center [242, 129] width 4 height 4
click at [207, 127] on span "slider between 0 and 14" at bounding box center [241, 129] width 9 height 12
click at [143, 143] on input "69652" at bounding box center [165, 148] width 211 height 14
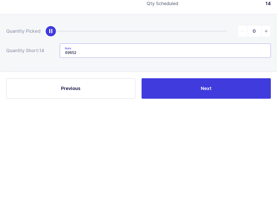
click at [160, 141] on input "69652" at bounding box center [165, 148] width 211 height 14
type input "6"
click at [207, 176] on button "Next" at bounding box center [205, 186] width 129 height 20
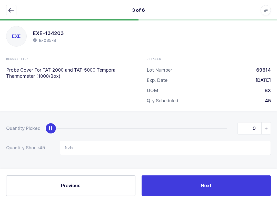
click at [16, 12] on button "button" at bounding box center [11, 10] width 10 height 10
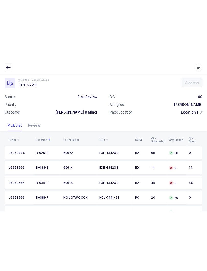
scroll to position [0, 0]
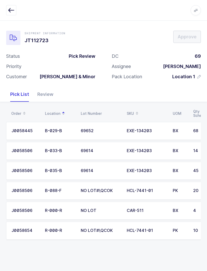
click at [14, 11] on icon "button" at bounding box center [11, 10] width 6 height 6
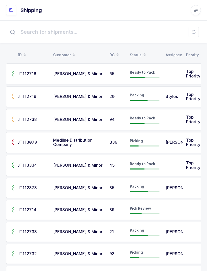
click at [197, 26] on input "text" at bounding box center [103, 32] width 195 height 16
click at [197, 33] on button at bounding box center [194, 32] width 10 height 10
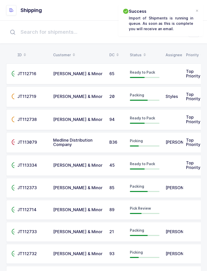
click at [142, 52] on span at bounding box center [145, 55] width 6 height 9
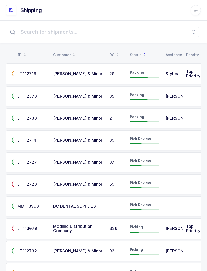
click at [199, 9] on span at bounding box center [196, 10] width 10 height 10
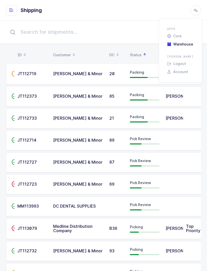
click at [128, 24] on input "text" at bounding box center [103, 32] width 195 height 16
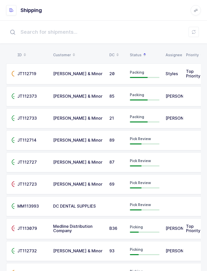
click at [194, 29] on button at bounding box center [194, 32] width 10 height 10
click at [195, 28] on button at bounding box center [194, 32] width 10 height 10
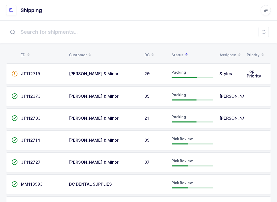
click at [207, 33] on button at bounding box center [263, 32] width 10 height 10
click at [207, 144] on div "Pick Review" at bounding box center [192, 140] width 42 height 8
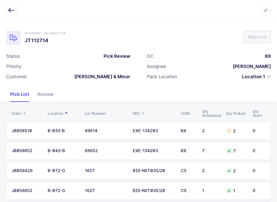
click at [41, 90] on div "Review" at bounding box center [45, 94] width 24 height 15
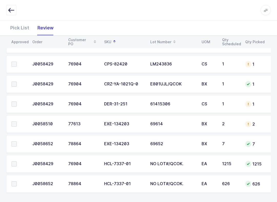
scroll to position [109, 0]
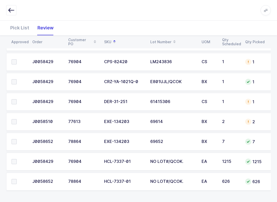
click at [13, 159] on span at bounding box center [14, 161] width 5 height 5
click at [17, 159] on input "checkbox" at bounding box center [17, 159] width 0 height 0
click at [18, 177] on td at bounding box center [17, 182] width 23 height 18
click at [16, 180] on span at bounding box center [14, 181] width 5 height 5
click at [17, 179] on input "checkbox" at bounding box center [17, 179] width 0 height 0
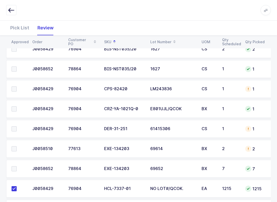
scroll to position [80, 0]
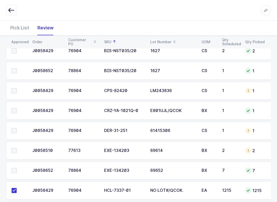
click at [18, 112] on label at bounding box center [19, 110] width 15 height 5
click at [17, 108] on input "checkbox" at bounding box center [17, 108] width 0 height 0
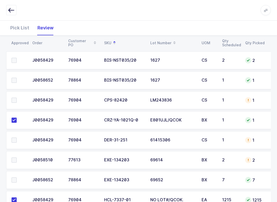
scroll to position [48, 0]
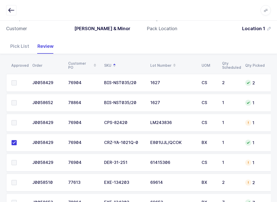
click at [18, 121] on label at bounding box center [19, 122] width 15 height 5
click at [17, 120] on input "checkbox" at bounding box center [17, 120] width 0 height 0
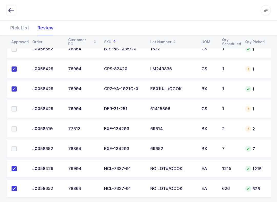
scroll to position [109, 0]
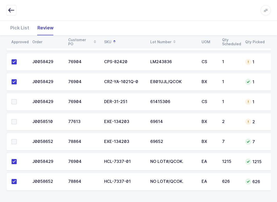
click at [17, 140] on label at bounding box center [19, 141] width 15 height 5
click at [17, 139] on input "checkbox" at bounding box center [17, 139] width 0 height 0
click at [18, 119] on label at bounding box center [19, 121] width 15 height 5
click at [17, 119] on input "checkbox" at bounding box center [17, 119] width 0 height 0
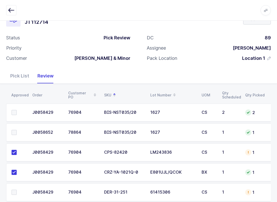
scroll to position [12, 0]
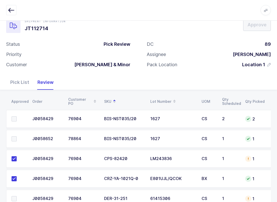
click at [17, 119] on label at bounding box center [19, 119] width 15 height 5
click at [17, 117] on input "checkbox" at bounding box center [17, 117] width 0 height 0
click at [17, 137] on label at bounding box center [19, 138] width 15 height 5
click at [17, 136] on input "checkbox" at bounding box center [17, 136] width 0 height 0
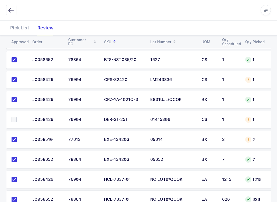
scroll to position [109, 0]
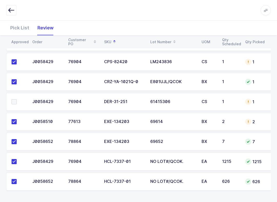
click at [22, 29] on div "Pick List" at bounding box center [19, 27] width 27 height 15
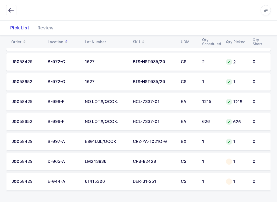
click at [138, 40] on div "SKU" at bounding box center [154, 42] width 42 height 9
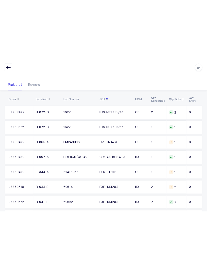
scroll to position [0, 0]
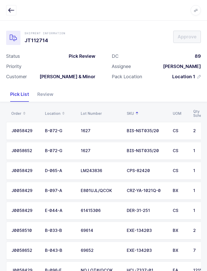
click at [12, 9] on icon "button" at bounding box center [11, 10] width 6 height 6
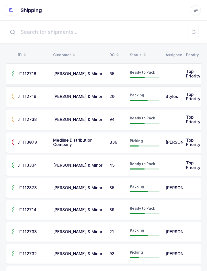
click at [189, 31] on button at bounding box center [194, 32] width 10 height 10
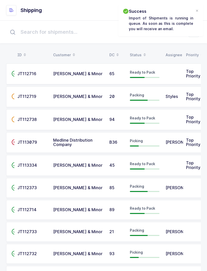
click at [199, 9] on div at bounding box center [197, 11] width 4 height 5
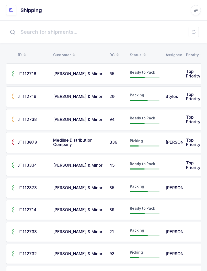
click at [199, 31] on button at bounding box center [194, 32] width 10 height 10
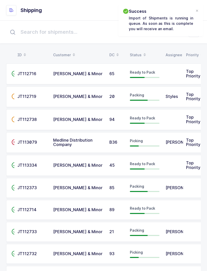
click at [200, 9] on div "Success Import of Shipments is running in queue. As soon as this is complete yo…" at bounding box center [161, 20] width 85 height 32
click at [199, 9] on div at bounding box center [197, 11] width 4 height 5
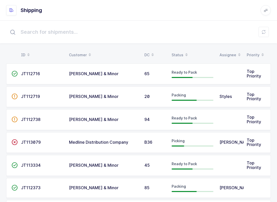
click at [179, 52] on div "Status" at bounding box center [192, 55] width 42 height 9
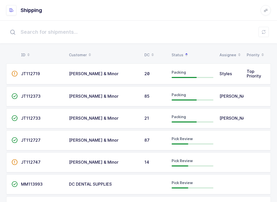
click at [171, 140] on td "Pick Review" at bounding box center [192, 141] width 48 height 20
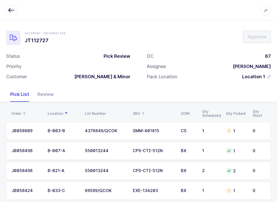
click at [44, 92] on div "Review" at bounding box center [45, 94] width 24 height 15
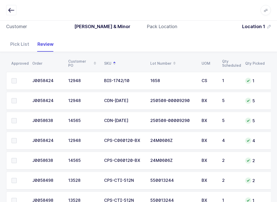
scroll to position [37, 0]
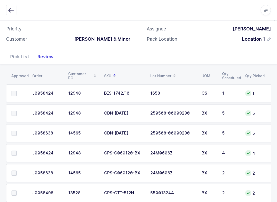
click at [12, 111] on span at bounding box center [14, 113] width 5 height 5
click at [17, 111] on input "checkbox" at bounding box center [17, 111] width 0 height 0
click at [14, 128] on td at bounding box center [17, 133] width 23 height 18
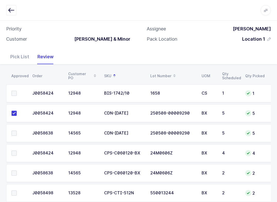
click at [17, 134] on label at bounding box center [19, 133] width 15 height 5
click at [17, 131] on input "checkbox" at bounding box center [17, 131] width 0 height 0
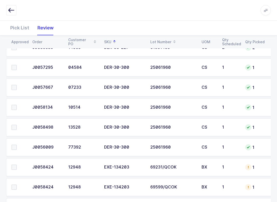
scroll to position [309, 0]
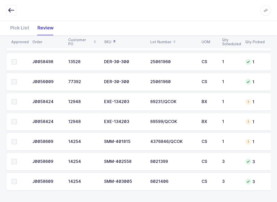
click at [13, 159] on span at bounding box center [14, 161] width 5 height 5
click at [17, 159] on input "checkbox" at bounding box center [17, 159] width 0 height 0
click at [15, 182] on span at bounding box center [14, 181] width 5 height 5
click at [17, 179] on input "checkbox" at bounding box center [17, 179] width 0 height 0
click at [18, 141] on label at bounding box center [19, 141] width 15 height 5
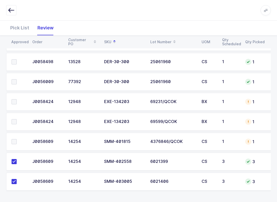
click at [17, 139] on input "checkbox" at bounding box center [17, 139] width 0 height 0
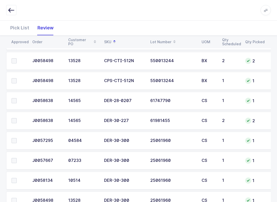
scroll to position [164, 0]
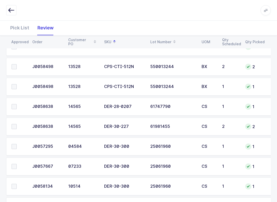
click at [15, 126] on span at bounding box center [14, 126] width 5 height 5
click at [17, 124] on input "checkbox" at bounding box center [17, 124] width 0 height 0
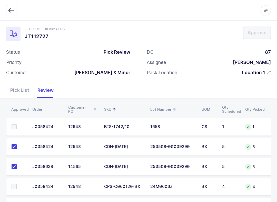
scroll to position [0, 0]
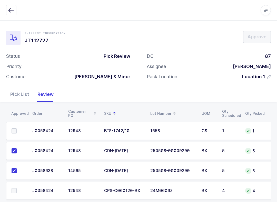
click at [16, 129] on span at bounding box center [14, 131] width 5 height 5
click at [17, 129] on input "checkbox" at bounding box center [17, 129] width 0 height 0
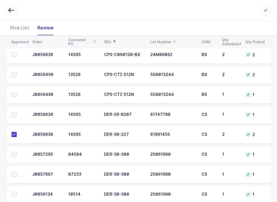
scroll to position [165, 0]
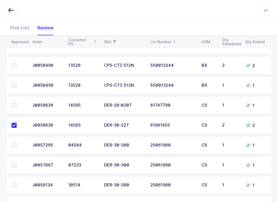
click at [18, 105] on label at bounding box center [19, 105] width 15 height 5
click at [17, 103] on input "checkbox" at bounding box center [17, 103] width 0 height 0
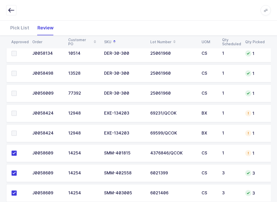
scroll to position [309, 0]
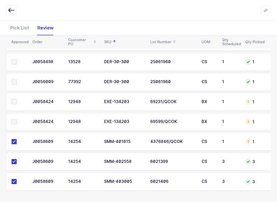
click at [14, 100] on span at bounding box center [14, 101] width 5 height 5
click at [17, 99] on input "checkbox" at bounding box center [17, 99] width 0 height 0
click at [15, 117] on td at bounding box center [17, 122] width 23 height 18
click at [15, 122] on span at bounding box center [14, 121] width 5 height 5
click at [17, 119] on input "checkbox" at bounding box center [17, 119] width 0 height 0
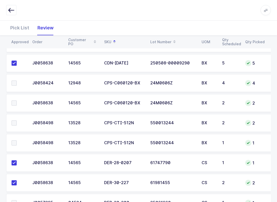
scroll to position [88, 0]
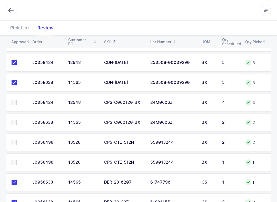
click at [14, 136] on td at bounding box center [17, 143] width 23 height 18
click at [15, 144] on span at bounding box center [14, 142] width 5 height 5
click at [17, 140] on input "checkbox" at bounding box center [17, 140] width 0 height 0
click at [19, 162] on label at bounding box center [19, 162] width 15 height 5
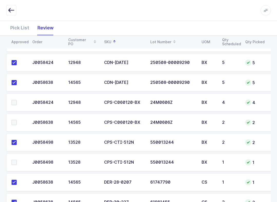
click at [17, 160] on input "checkbox" at bounding box center [17, 160] width 0 height 0
click at [16, 116] on td at bounding box center [17, 123] width 23 height 18
click at [10, 103] on td at bounding box center [17, 103] width 23 height 18
click at [14, 124] on span at bounding box center [14, 122] width 5 height 5
click at [17, 120] on input "checkbox" at bounding box center [17, 120] width 0 height 0
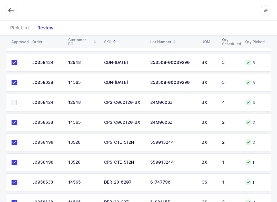
click at [18, 101] on label at bounding box center [19, 102] width 15 height 5
click at [17, 100] on input "checkbox" at bounding box center [17, 100] width 0 height 0
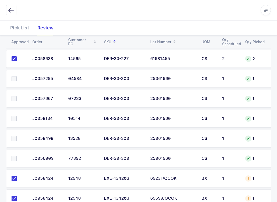
scroll to position [232, 0]
click at [18, 29] on div "Pick List" at bounding box center [19, 27] width 27 height 15
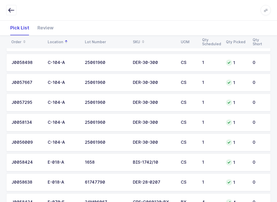
scroll to position [201, 0]
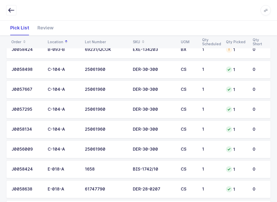
click at [14, 9] on icon "button" at bounding box center [11, 10] width 6 height 6
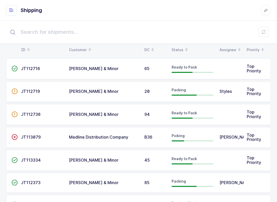
click at [177, 46] on div "Status" at bounding box center [192, 50] width 42 height 9
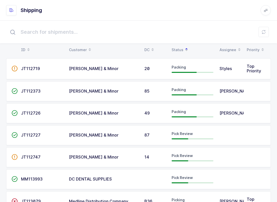
scroll to position [0, 0]
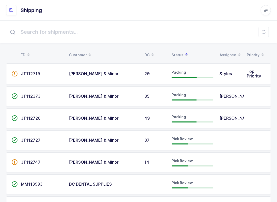
click at [207, 161] on div "Pick Review" at bounding box center [192, 163] width 42 height 8
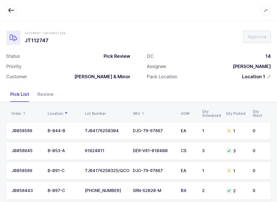
click at [45, 90] on div "Review" at bounding box center [45, 94] width 24 height 15
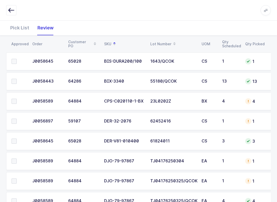
scroll to position [67, 0]
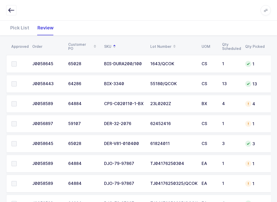
click at [12, 101] on span at bounding box center [14, 103] width 5 height 5
click at [17, 101] on input "checkbox" at bounding box center [17, 101] width 0 height 0
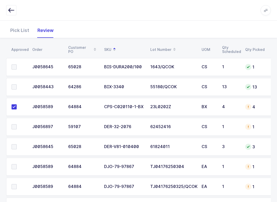
scroll to position [64, 0]
click at [12, 66] on span at bounding box center [14, 67] width 5 height 5
click at [17, 65] on input "checkbox" at bounding box center [17, 65] width 0 height 0
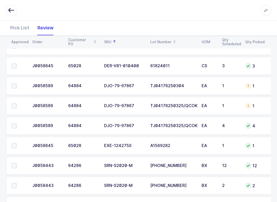
scroll to position [169, 0]
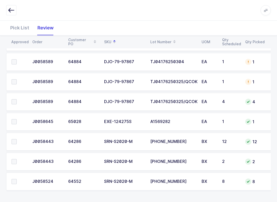
click at [12, 120] on span at bounding box center [14, 121] width 5 height 5
click at [17, 119] on input "checkbox" at bounding box center [17, 119] width 0 height 0
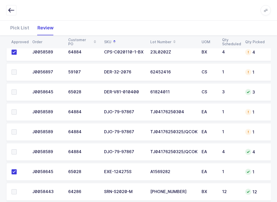
scroll to position [118, 0]
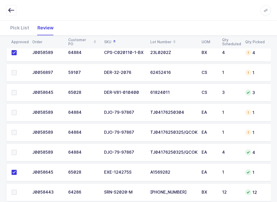
click at [13, 8] on icon "button" at bounding box center [11, 10] width 6 height 6
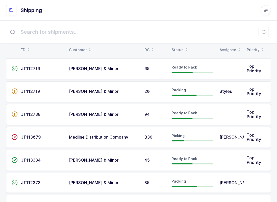
click at [178, 46] on div "Status" at bounding box center [192, 50] width 42 height 9
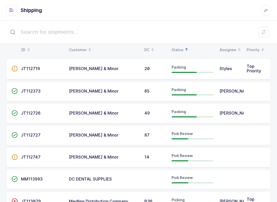
click at [190, 134] on span "Pick Review" at bounding box center [181, 134] width 21 height 4
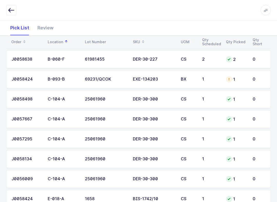
scroll to position [172, 0]
click at [47, 32] on div "Review" at bounding box center [45, 27] width 24 height 15
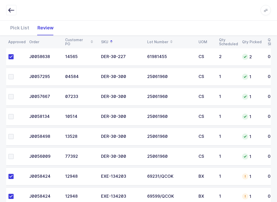
scroll to position [234, 0]
click at [13, 156] on span at bounding box center [10, 156] width 5 height 5
click at [14, 154] on input "checkbox" at bounding box center [14, 154] width 0 height 0
click at [11, 139] on span at bounding box center [10, 136] width 5 height 5
click at [14, 134] on input "checkbox" at bounding box center [14, 134] width 0 height 0
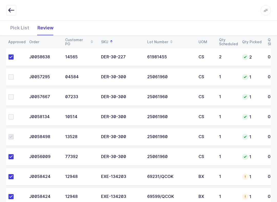
click at [14, 117] on label at bounding box center [15, 116] width 15 height 5
click at [14, 114] on input "checkbox" at bounding box center [14, 114] width 0 height 0
click at [13, 98] on span at bounding box center [10, 96] width 5 height 5
click at [14, 94] on input "checkbox" at bounding box center [14, 94] width 0 height 0
click at [15, 78] on label at bounding box center [15, 77] width 15 height 5
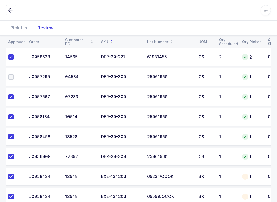
click at [14, 75] on input "checkbox" at bounding box center [14, 75] width 0 height 0
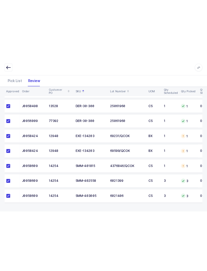
scroll to position [240, 0]
